Goal: Task Accomplishment & Management: Complete application form

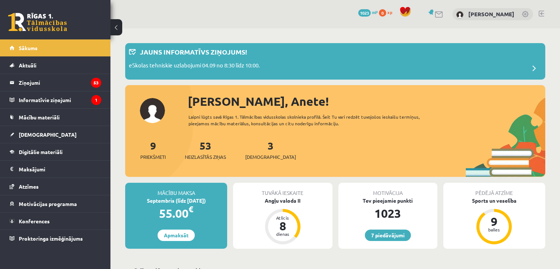
scroll to position [74, 0]
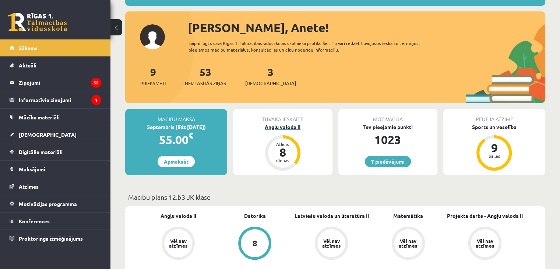
click at [287, 130] on div "Angļu valoda II" at bounding box center [282, 127] width 99 height 8
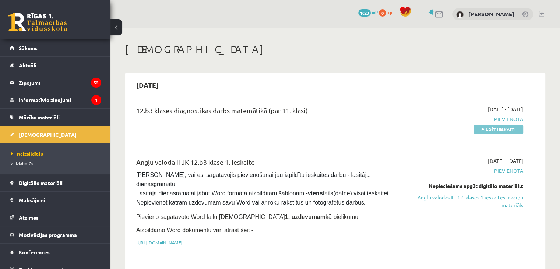
click at [489, 127] on link "Pildīt ieskaiti" at bounding box center [498, 129] width 49 height 10
click at [499, 116] on span "Pievienota" at bounding box center [462, 119] width 121 height 8
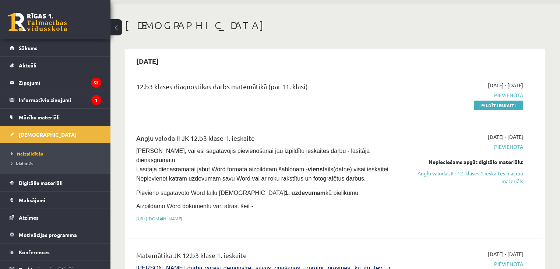
scroll to position [37, 0]
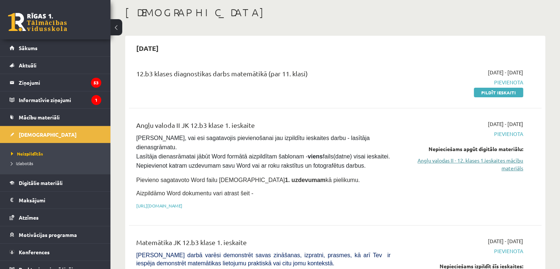
click at [507, 160] on link "Angļu valodas II - 12. klases 1.ieskaites mācību materiāls" at bounding box center [462, 163] width 121 height 15
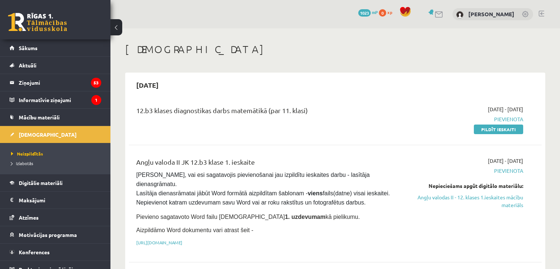
scroll to position [37, 0]
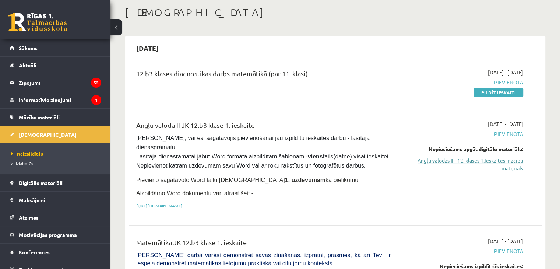
click at [480, 158] on link "Angļu valodas II - 12. klases 1.ieskaites mācību materiāls" at bounding box center [462, 163] width 121 height 15
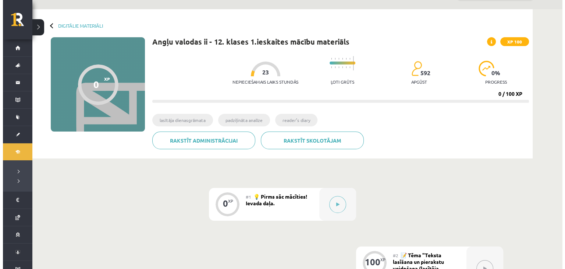
scroll to position [37, 0]
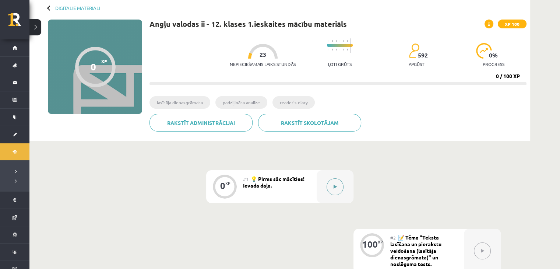
click at [336, 185] on icon at bounding box center [335, 186] width 3 height 4
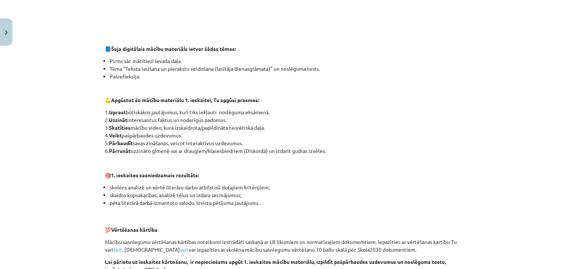
scroll to position [294, 0]
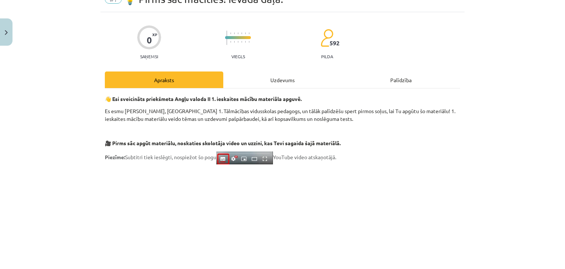
click at [299, 72] on div "Uzdevums" at bounding box center [282, 79] width 119 height 17
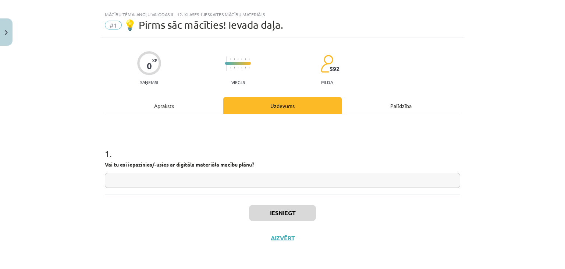
scroll to position [11, 0]
click at [158, 181] on input "text" at bounding box center [283, 180] width 356 height 15
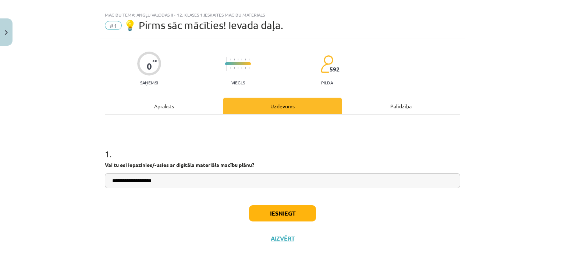
type input "**********"
click at [265, 215] on button "Iesniegt" at bounding box center [282, 213] width 67 height 16
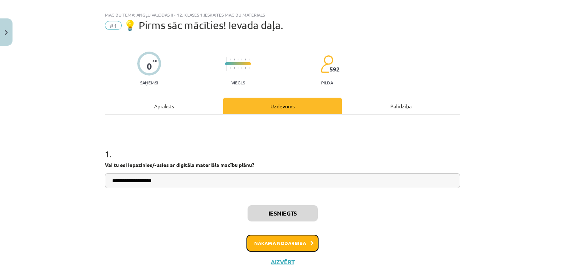
click at [266, 234] on button "Nākamā nodarbība" at bounding box center [283, 242] width 72 height 17
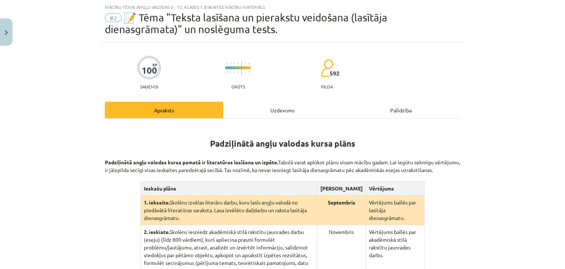
click at [266, 113] on div "Uzdevums" at bounding box center [282, 110] width 119 height 17
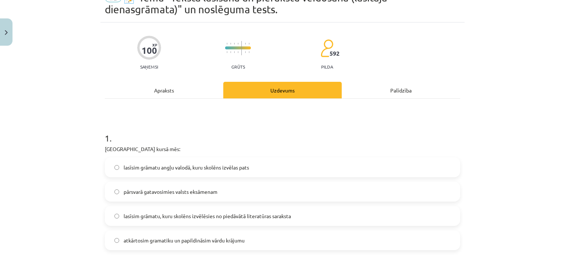
scroll to position [55, 0]
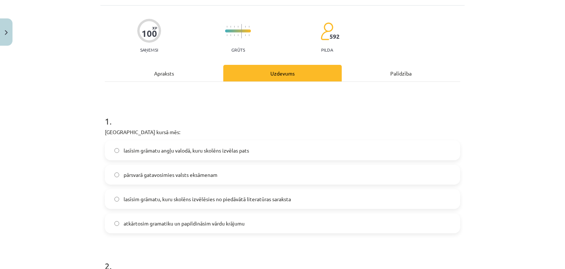
drag, startPoint x: 160, startPoint y: 79, endPoint x: 158, endPoint y: 75, distance: 4.8
click at [158, 75] on div "Apraksts" at bounding box center [164, 73] width 119 height 17
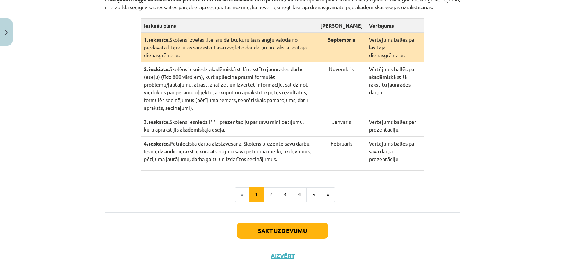
scroll to position [190, 0]
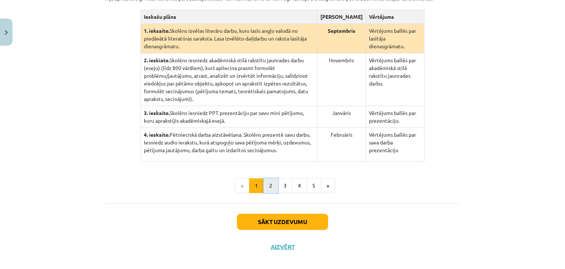
click at [268, 178] on button "2" at bounding box center [271, 185] width 15 height 15
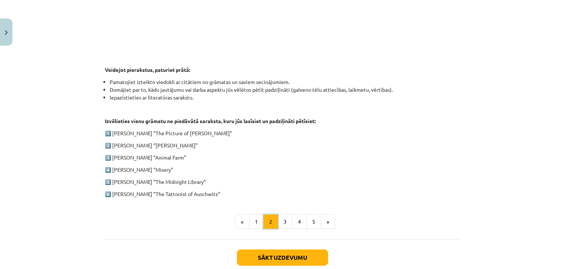
scroll to position [327, 0]
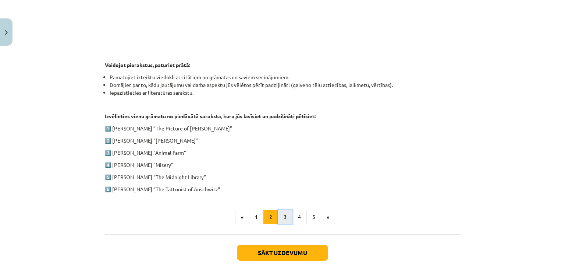
click at [281, 214] on button "3" at bounding box center [285, 216] width 15 height 15
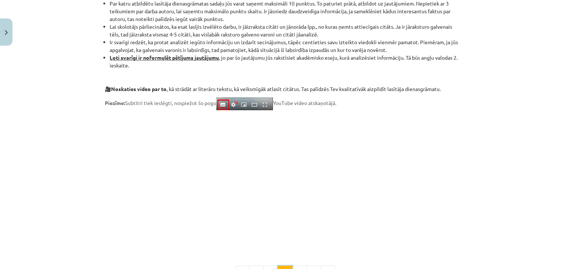
scroll to position [548, 0]
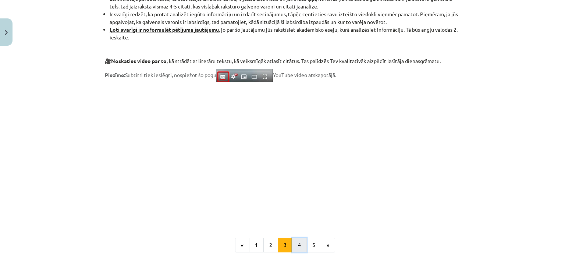
click at [294, 244] on button "4" at bounding box center [299, 244] width 15 height 15
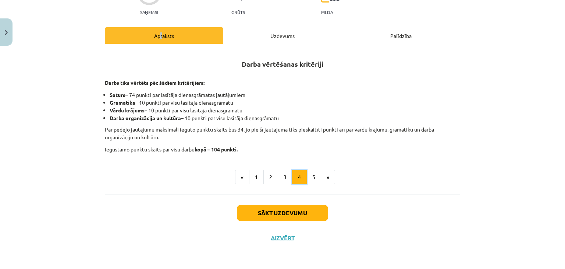
scroll to position [92, 0]
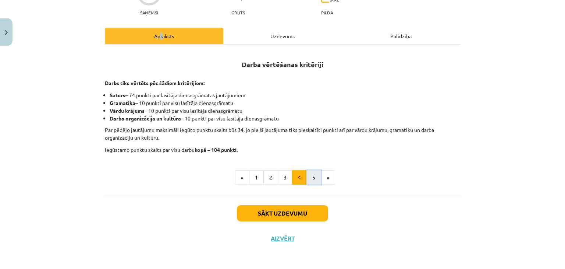
click at [312, 176] on button "5" at bounding box center [314, 177] width 15 height 15
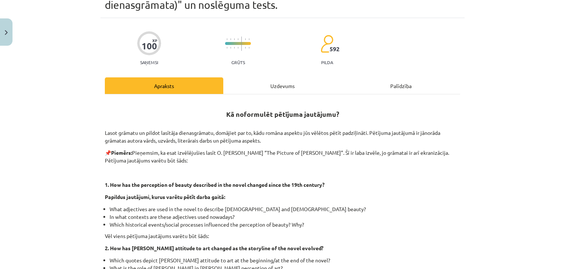
click at [264, 77] on div "Uzdevums" at bounding box center [282, 85] width 119 height 17
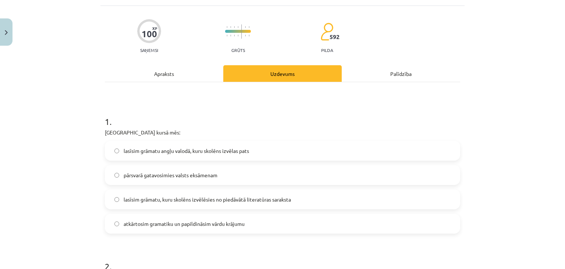
scroll to position [55, 0]
click at [207, 143] on label "lasīsim grāmatu angļu valodā, kuru skolēns izvēlas pats" at bounding box center [283, 150] width 354 height 18
click at [238, 194] on label "lasīsim grāmatu, kuru skolēns izvēlēsies no piedāvātā literatūras saraksta" at bounding box center [283, 199] width 354 height 18
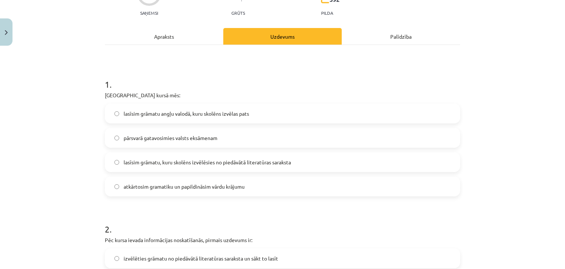
scroll to position [0, 0]
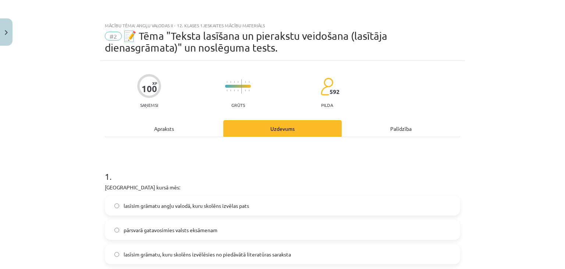
click at [167, 122] on div "Apraksts" at bounding box center [164, 128] width 119 height 17
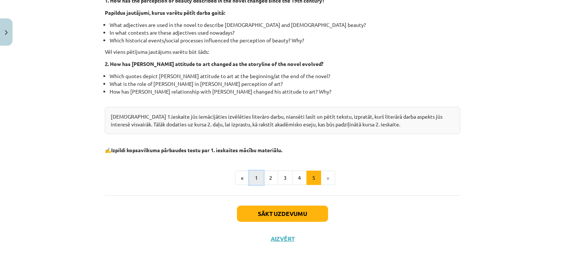
click at [255, 180] on button "1" at bounding box center [256, 177] width 15 height 15
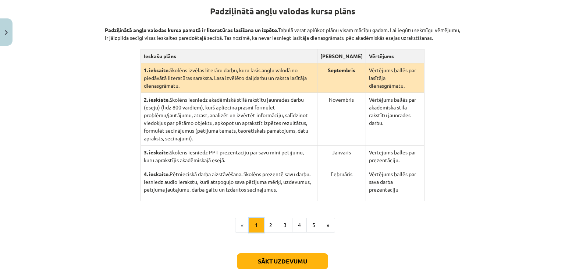
scroll to position [143, 0]
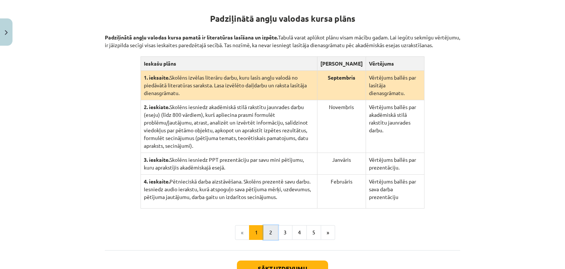
click at [267, 225] on button "2" at bounding box center [271, 232] width 15 height 15
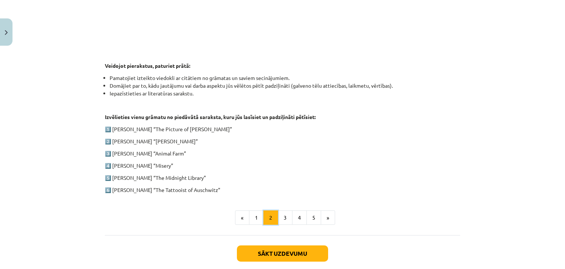
scroll to position [327, 0]
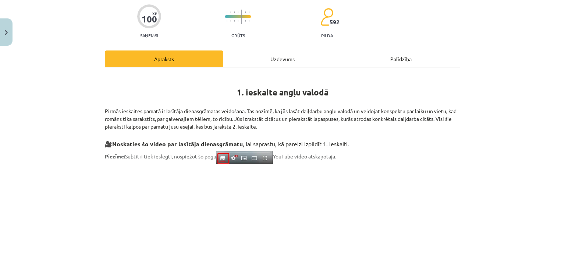
click at [265, 62] on div "Uzdevums" at bounding box center [282, 58] width 119 height 17
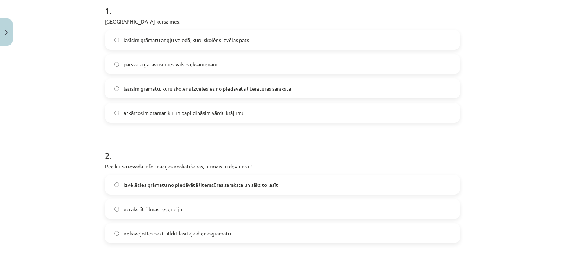
scroll to position [202, 0]
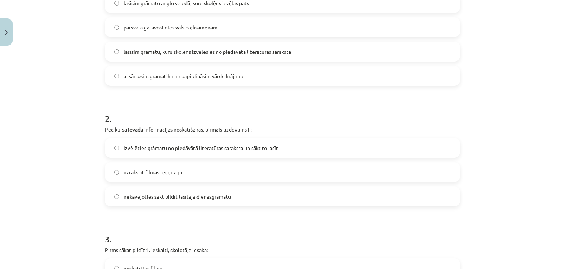
click at [195, 145] on span "izvēlēties grāmatu no piedāvātā literatūras saraksta un sākt to lasīt" at bounding box center [201, 148] width 155 height 8
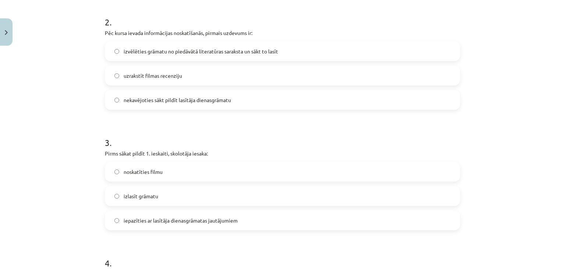
scroll to position [313, 0]
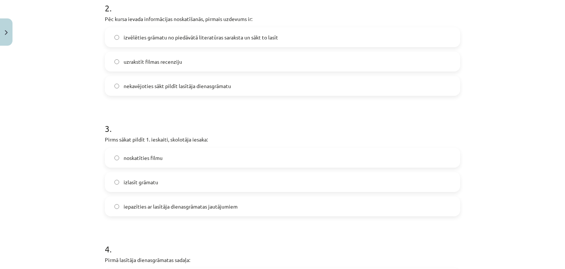
click at [187, 201] on label "iepazīties ar lasītāja dienasgrāmatas jautājumiem" at bounding box center [283, 206] width 354 height 18
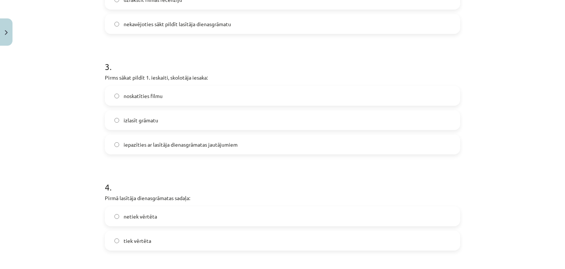
scroll to position [387, 0]
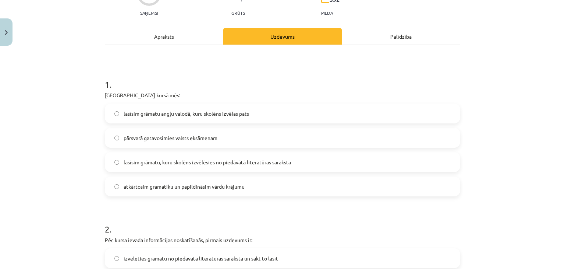
click at [187, 38] on div "Apraksts" at bounding box center [164, 36] width 119 height 17
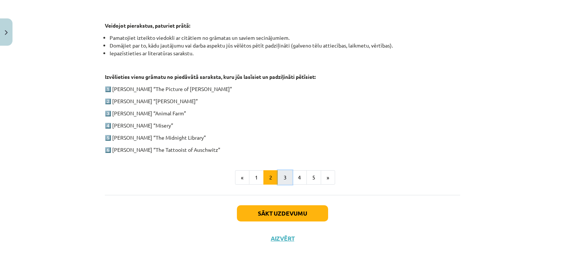
click at [281, 173] on button "3" at bounding box center [285, 177] width 15 height 15
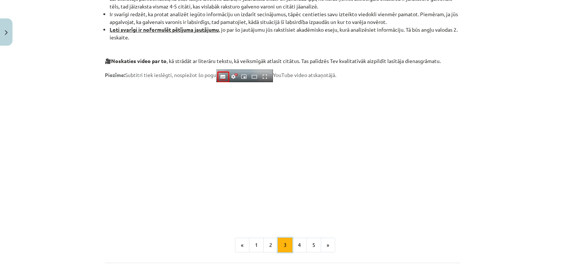
scroll to position [616, 0]
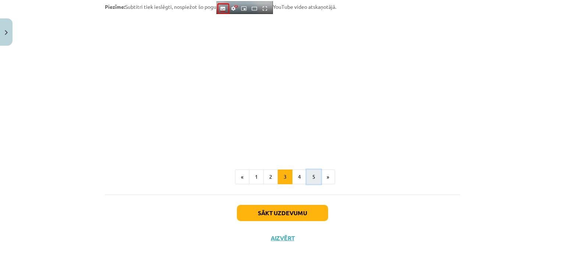
click at [312, 176] on button "5" at bounding box center [314, 176] width 15 height 15
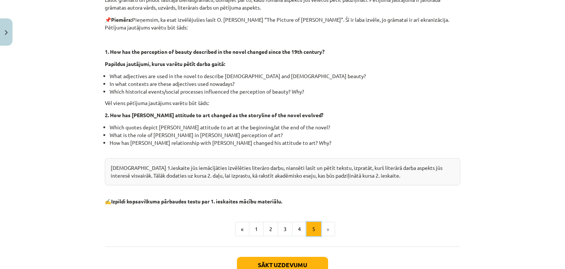
scroll to position [180, 0]
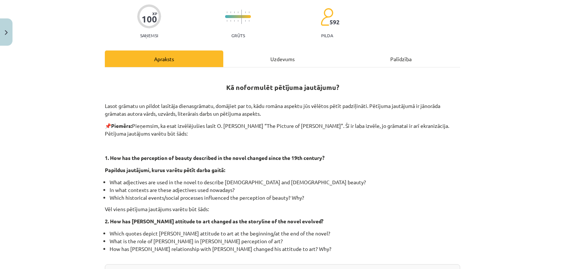
click at [269, 51] on div "Uzdevums" at bounding box center [282, 58] width 119 height 17
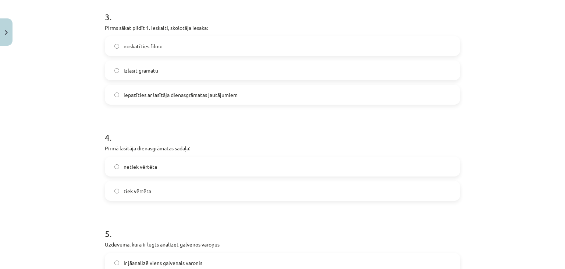
scroll to position [460, 0]
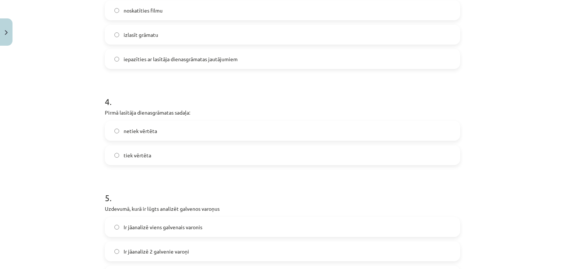
click at [157, 127] on label "netiek vērtēta" at bounding box center [283, 130] width 354 height 18
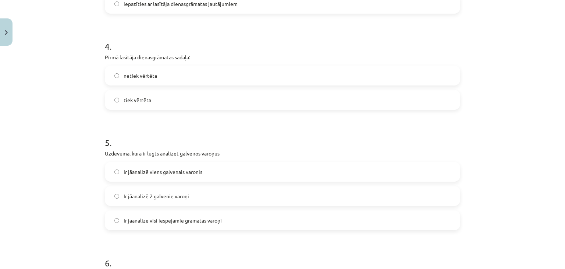
scroll to position [534, 0]
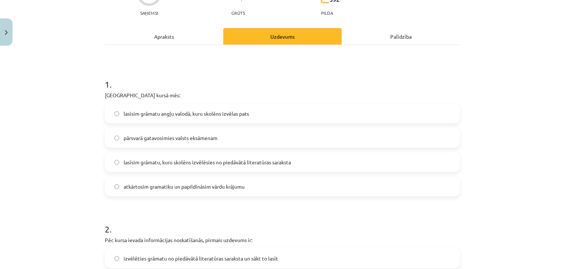
click at [186, 36] on div "Apraksts" at bounding box center [164, 36] width 119 height 17
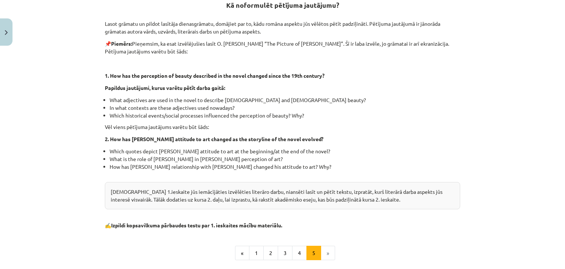
scroll to position [227, 0]
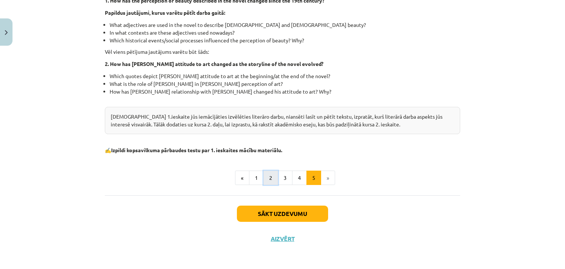
click at [264, 178] on button "2" at bounding box center [271, 177] width 15 height 15
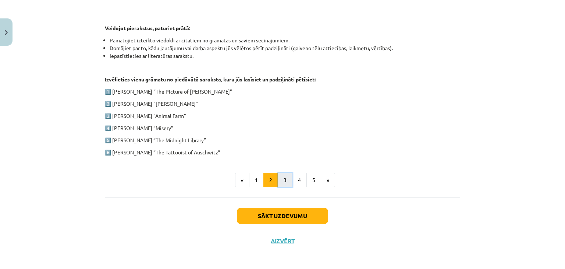
click at [279, 178] on button "3" at bounding box center [285, 180] width 15 height 15
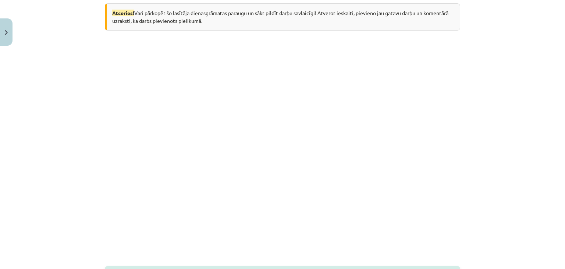
scroll to position [180, 0]
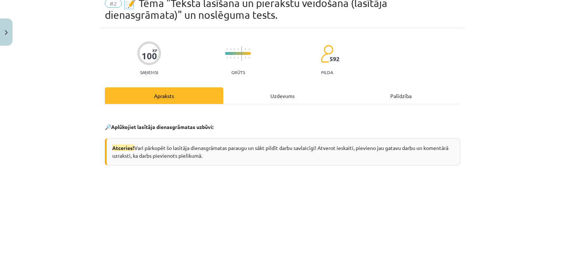
click at [278, 95] on div "Uzdevums" at bounding box center [282, 95] width 119 height 17
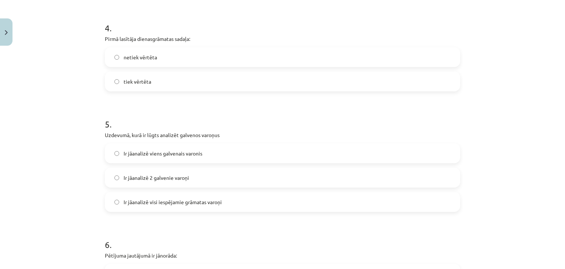
click at [189, 173] on label "Ir jāanalizē 2 galvenie varoņi" at bounding box center [283, 177] width 354 height 18
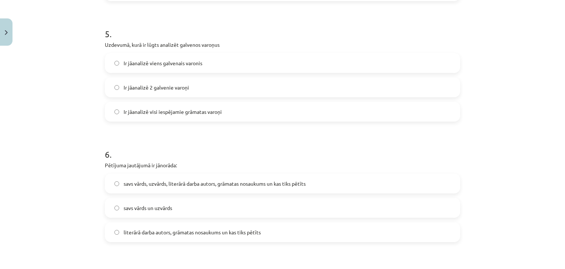
scroll to position [644, 0]
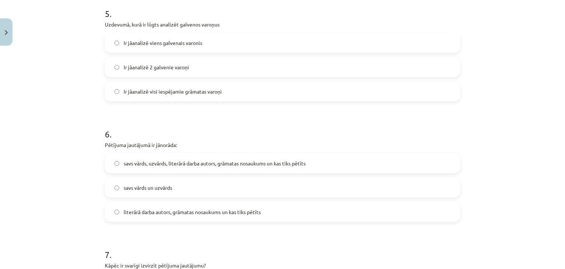
click at [268, 160] on span "savs vārds, uzvārds, literārā darba autors, grāmatas nosaukums un kas tiks pētī…" at bounding box center [215, 163] width 182 height 8
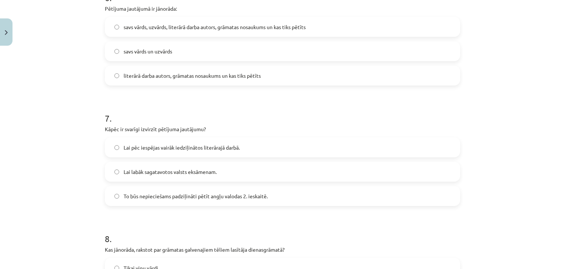
scroll to position [791, 0]
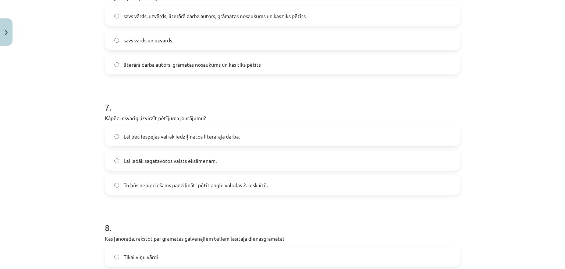
click at [105, 116] on p "Kāpēc ir svarīgi izvirzīt pētījuma jautājumu?" at bounding box center [283, 118] width 356 height 8
click at [219, 109] on h1 "7 ." at bounding box center [283, 100] width 356 height 23
click at [108, 115] on p "Kāpēc ir svarīgi izvirzīt pētījuma jautājumu?" at bounding box center [283, 118] width 356 height 8
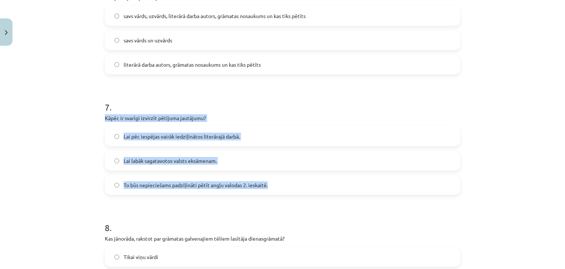
drag, startPoint x: 100, startPoint y: 115, endPoint x: 273, endPoint y: 179, distance: 184.7
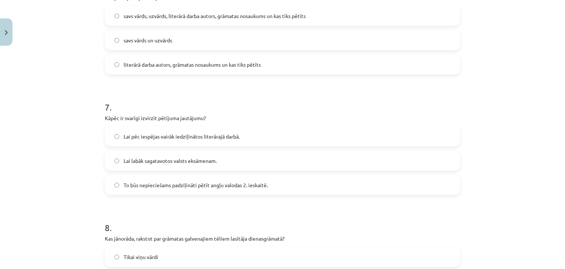
drag, startPoint x: 175, startPoint y: 110, endPoint x: 154, endPoint y: 113, distance: 21.5
click at [154, 113] on div "7 . Kāpēc ir svarīgi izvirzīt pētījuma jautājumu? Lai pēc iespējas vairāk iedzi…" at bounding box center [283, 142] width 356 height 106
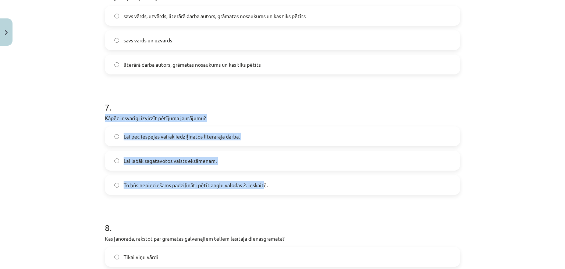
drag, startPoint x: 127, startPoint y: 117, endPoint x: 171, endPoint y: 121, distance: 44.3
click at [261, 176] on div "Mācību tēma: Angļu valodas ii - 12. klases 1.ieskaites mācību materiāls #2 📝 Tē…" at bounding box center [282, 134] width 565 height 269
copy div "Kāpēc ir svarīgi izvirzīt pētījuma jautājumu? Lai pēc iespējas vairāk iedziļinā…"
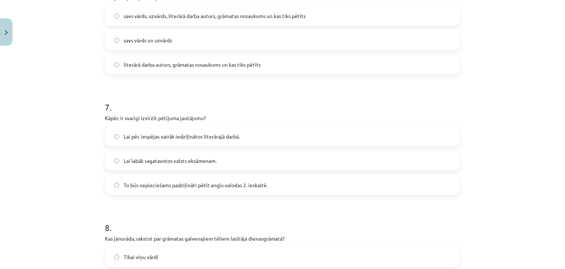
click at [219, 99] on h1 "7 ." at bounding box center [283, 100] width 356 height 23
click at [208, 134] on span "Lai pēc iespējas vairāk iedziļinātos literārajā darbā." at bounding box center [182, 137] width 116 height 8
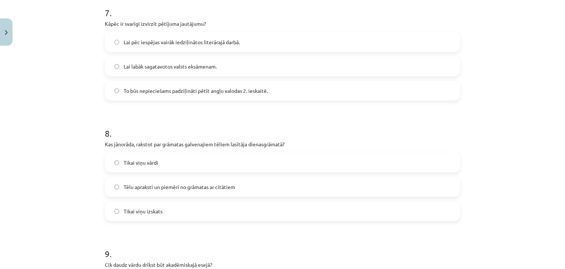
scroll to position [902, 0]
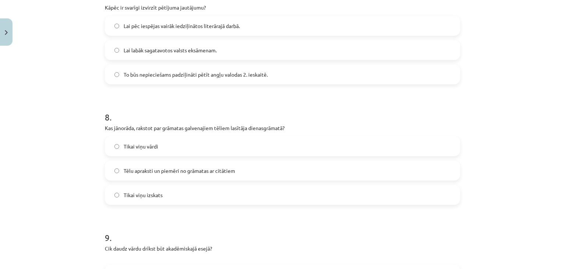
click at [216, 173] on span "Tēlu apraksti un piemēri no grāmatas ar citātiem" at bounding box center [180, 171] width 112 height 8
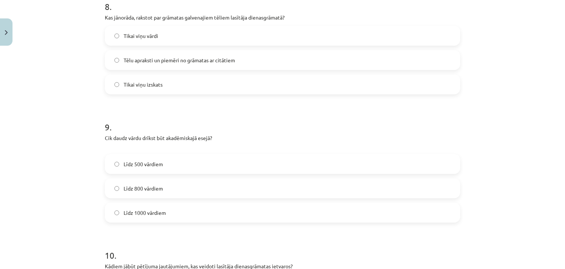
scroll to position [1086, 0]
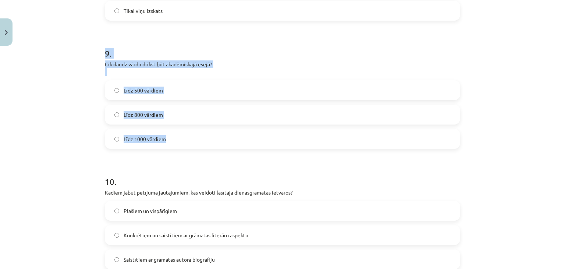
drag, startPoint x: 102, startPoint y: 55, endPoint x: 198, endPoint y: 137, distance: 126.6
click at [198, 137] on div "9 . Cik daudz vārdu drīkst būt akadēmiskajā esejā? Līdz 500 vārdiem Līdz 800 vā…" at bounding box center [283, 91] width 356 height 113
copy div "9 . Cik daudz vārdu drīkst būt akadēmiskajā esejā? Līdz 500 vārdiem Līdz 800 vā…"
click at [165, 131] on label "Līdz 1000 vārdiem" at bounding box center [283, 139] width 354 height 18
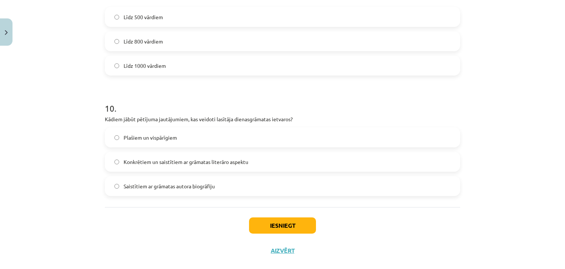
scroll to position [1160, 0]
click at [154, 162] on span "Konkrētiem un saistītiem ar grāmatas literāro aspektu" at bounding box center [186, 162] width 125 height 8
click at [281, 226] on button "Iesniegt" at bounding box center [282, 225] width 67 height 16
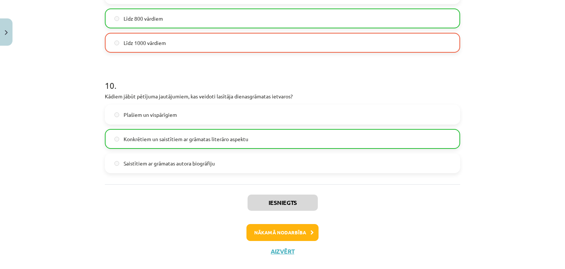
scroll to position [1195, 0]
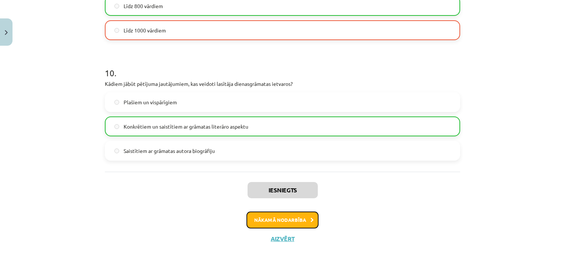
click at [296, 215] on button "Nākamā nodarbība" at bounding box center [283, 219] width 72 height 17
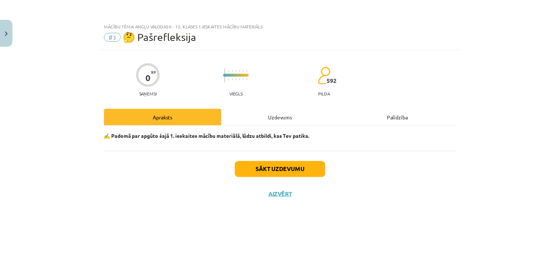
scroll to position [0, 0]
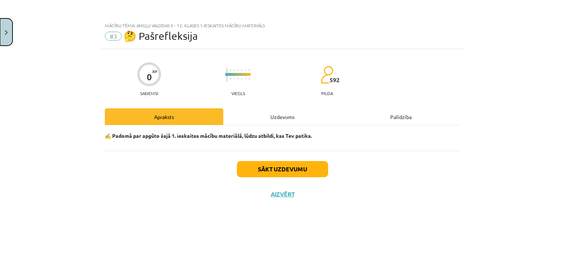
click at [7, 40] on button "Close" at bounding box center [6, 31] width 13 height 27
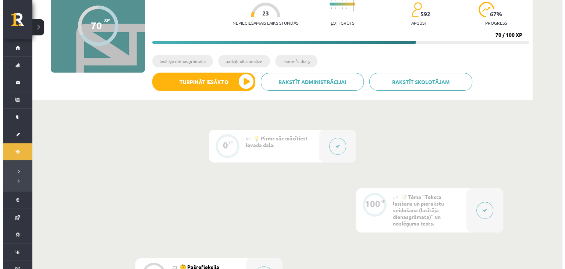
scroll to position [110, 0]
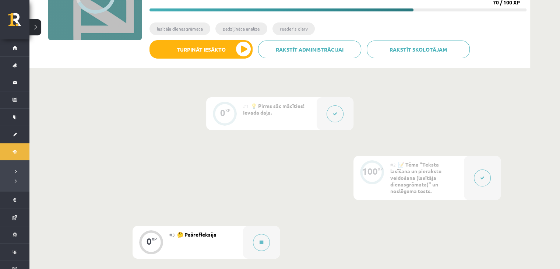
click at [336, 109] on button at bounding box center [335, 113] width 17 height 17
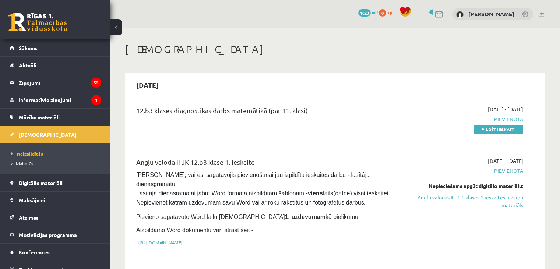
scroll to position [37, 0]
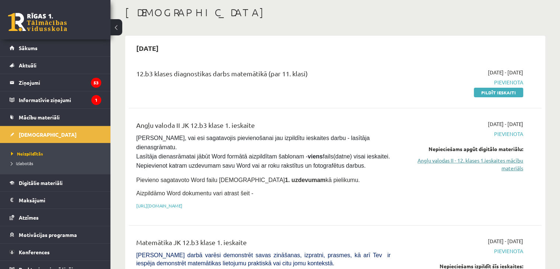
click at [493, 161] on link "Angļu valodas II - 12. klases 1.ieskaites mācību materiāls" at bounding box center [462, 163] width 121 height 15
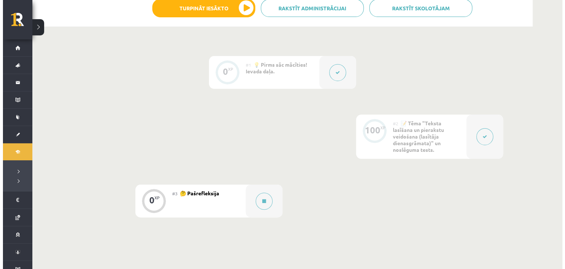
scroll to position [147, 0]
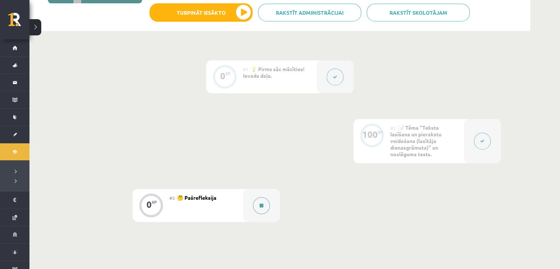
click at [267, 204] on button at bounding box center [261, 205] width 17 height 17
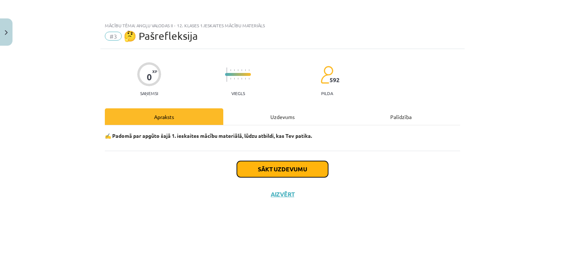
click at [253, 168] on button "Sākt uzdevumu" at bounding box center [282, 169] width 91 height 16
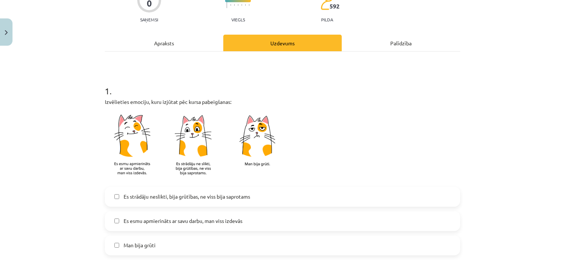
scroll to position [110, 0]
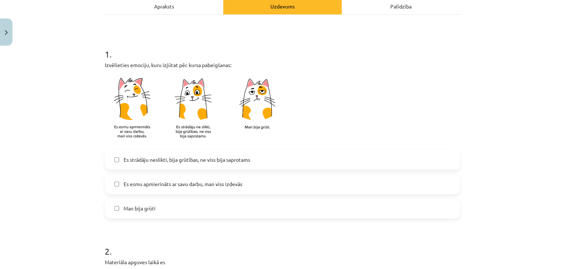
click at [234, 180] on span "Es esmu apmierināts ar savu darbu, man viss izdevās" at bounding box center [183, 184] width 119 height 8
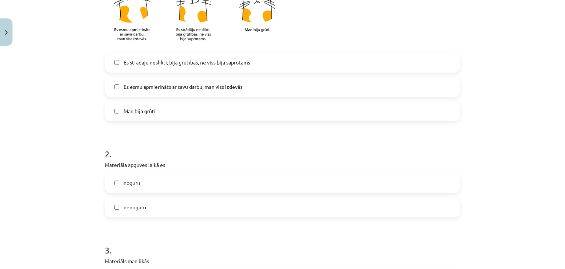
scroll to position [221, 0]
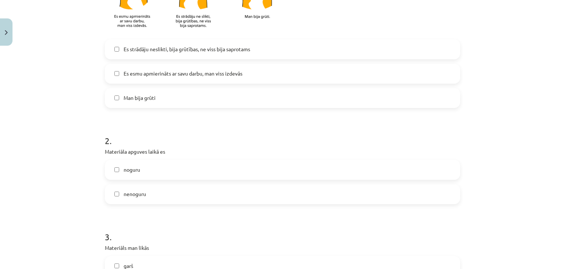
click at [172, 169] on label "noguru" at bounding box center [283, 169] width 354 height 18
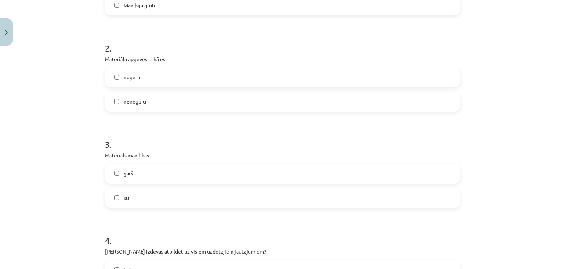
scroll to position [331, 0]
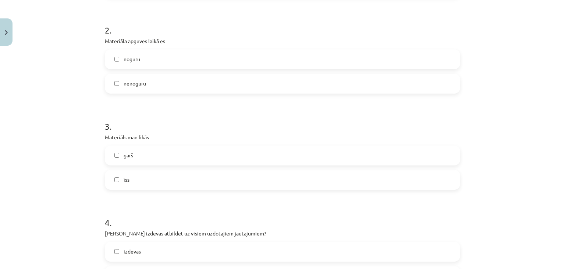
click at [144, 155] on label "garš" at bounding box center [283, 155] width 354 height 18
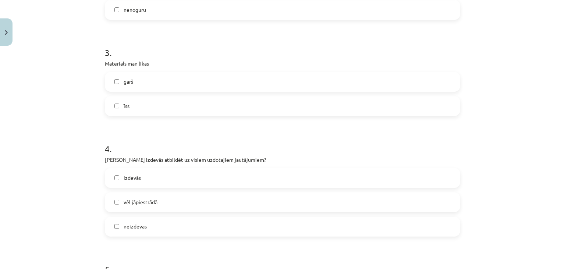
scroll to position [442, 0]
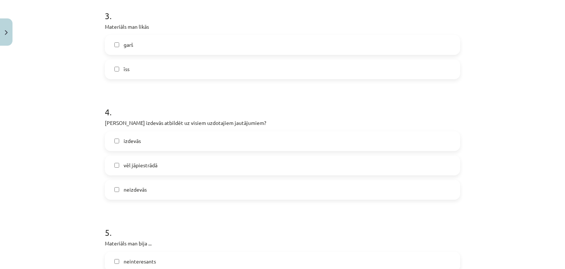
click at [127, 68] on label "īss" at bounding box center [283, 69] width 354 height 18
click at [159, 138] on label "izdevās" at bounding box center [283, 141] width 354 height 18
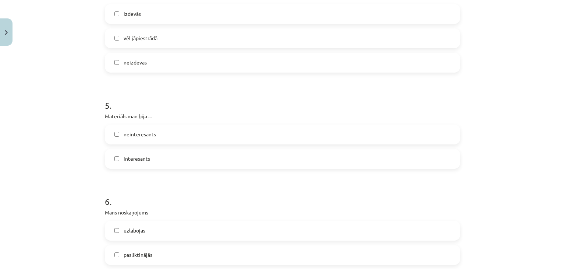
scroll to position [552, 0]
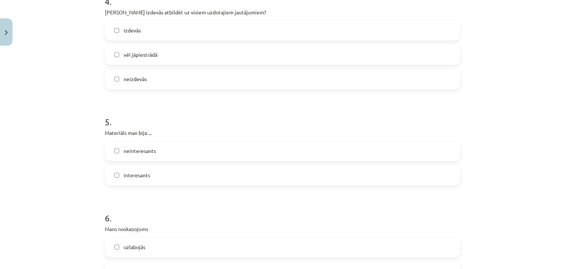
click at [139, 176] on span "interesants" at bounding box center [137, 175] width 27 height 8
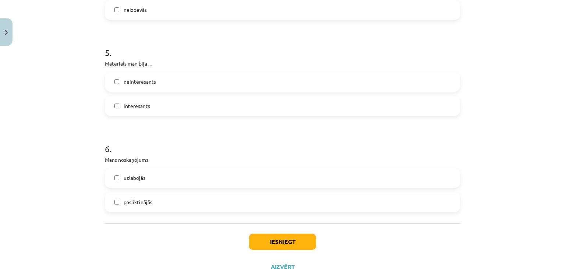
scroll to position [626, 0]
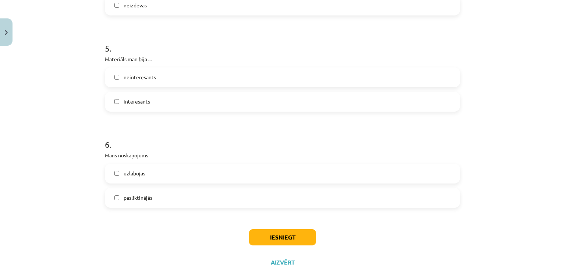
click at [146, 176] on label "uzlabojās" at bounding box center [283, 173] width 354 height 18
click at [272, 230] on button "Iesniegt" at bounding box center [282, 237] width 67 height 16
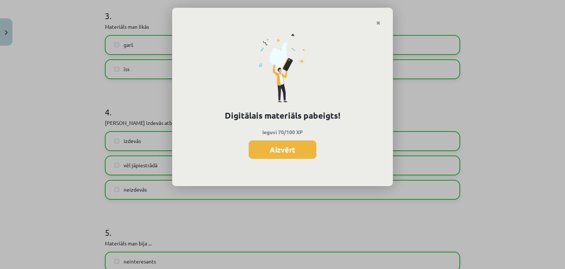
scroll to position [331, 0]
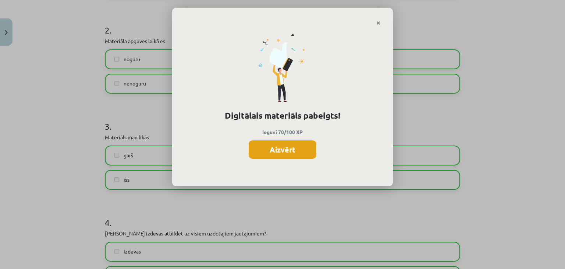
click at [274, 148] on button "Aizvērt" at bounding box center [283, 149] width 68 height 18
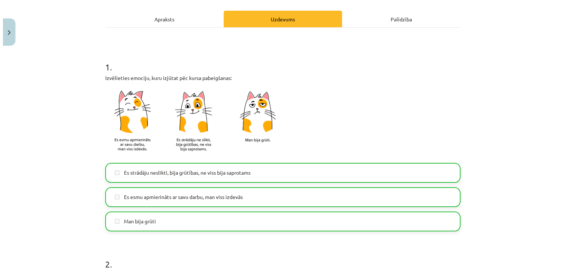
scroll to position [0, 0]
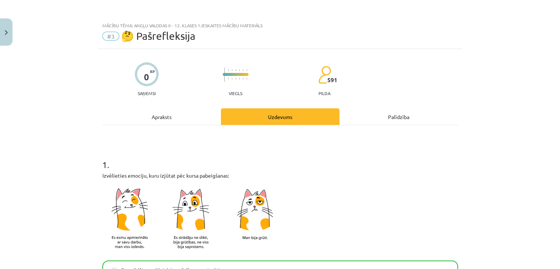
click at [167, 116] on div "Apraksts" at bounding box center [161, 116] width 119 height 17
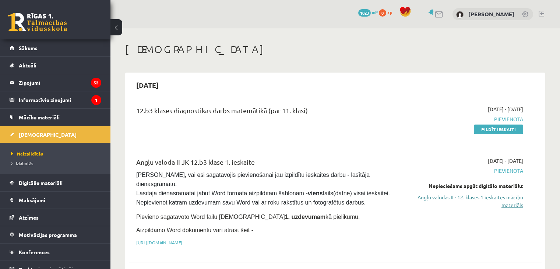
scroll to position [37, 0]
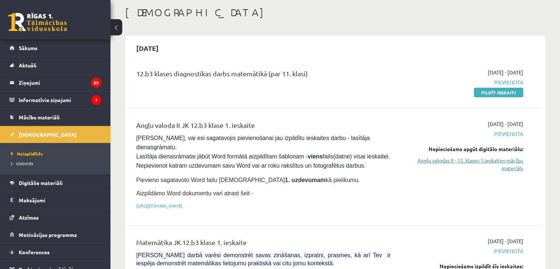
click at [494, 161] on link "Angļu valodas II - 12. klases 1.ieskaites mācību materiāls" at bounding box center [462, 163] width 121 height 15
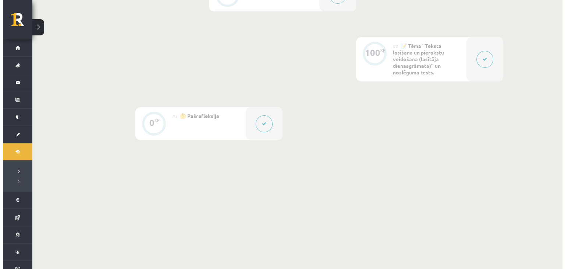
scroll to position [155, 0]
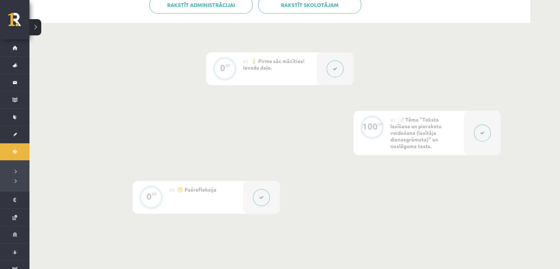
click at [483, 127] on button at bounding box center [482, 132] width 17 height 17
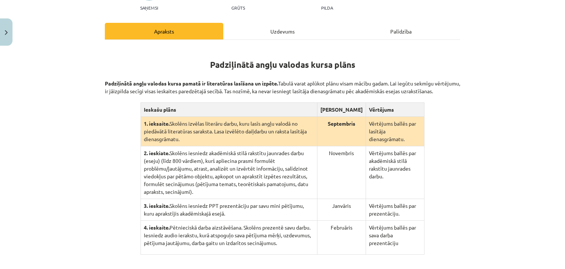
scroll to position [110, 0]
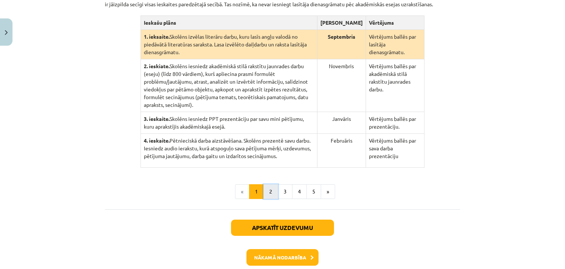
click at [273, 184] on button "2" at bounding box center [271, 191] width 15 height 15
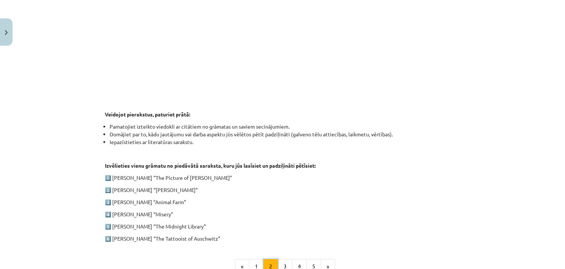
scroll to position [290, 0]
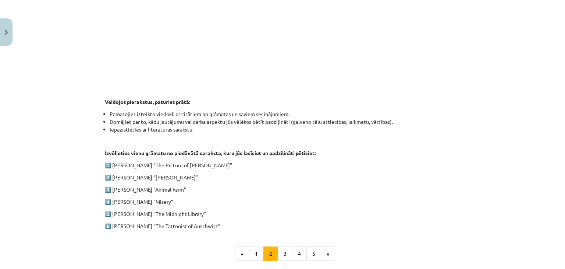
click at [118, 183] on div "1. ieskaite angļu valodā Pirmās ieskaites pamatā ir lasītāja dienasgrāmatas vei…" at bounding box center [283, 41] width 356 height 377
click at [286, 249] on button "3" at bounding box center [285, 253] width 15 height 15
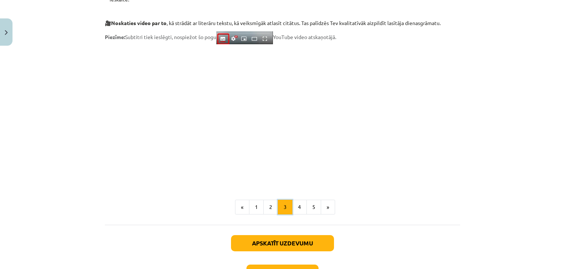
scroll to position [622, 0]
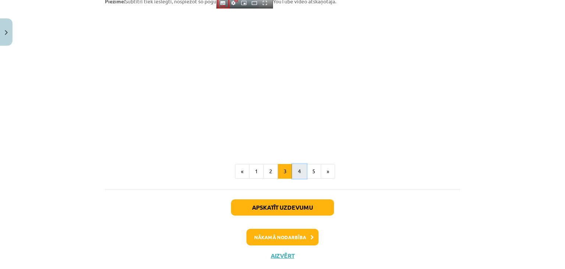
click at [297, 170] on button "4" at bounding box center [299, 171] width 15 height 15
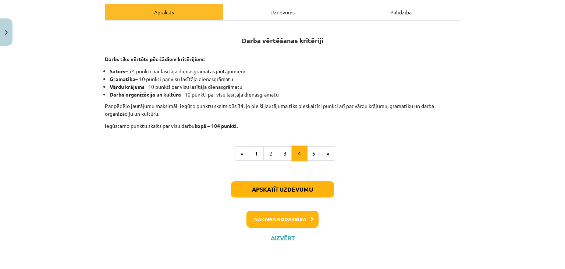
scroll to position [116, 0]
